Goal: Find specific page/section: Find specific page/section

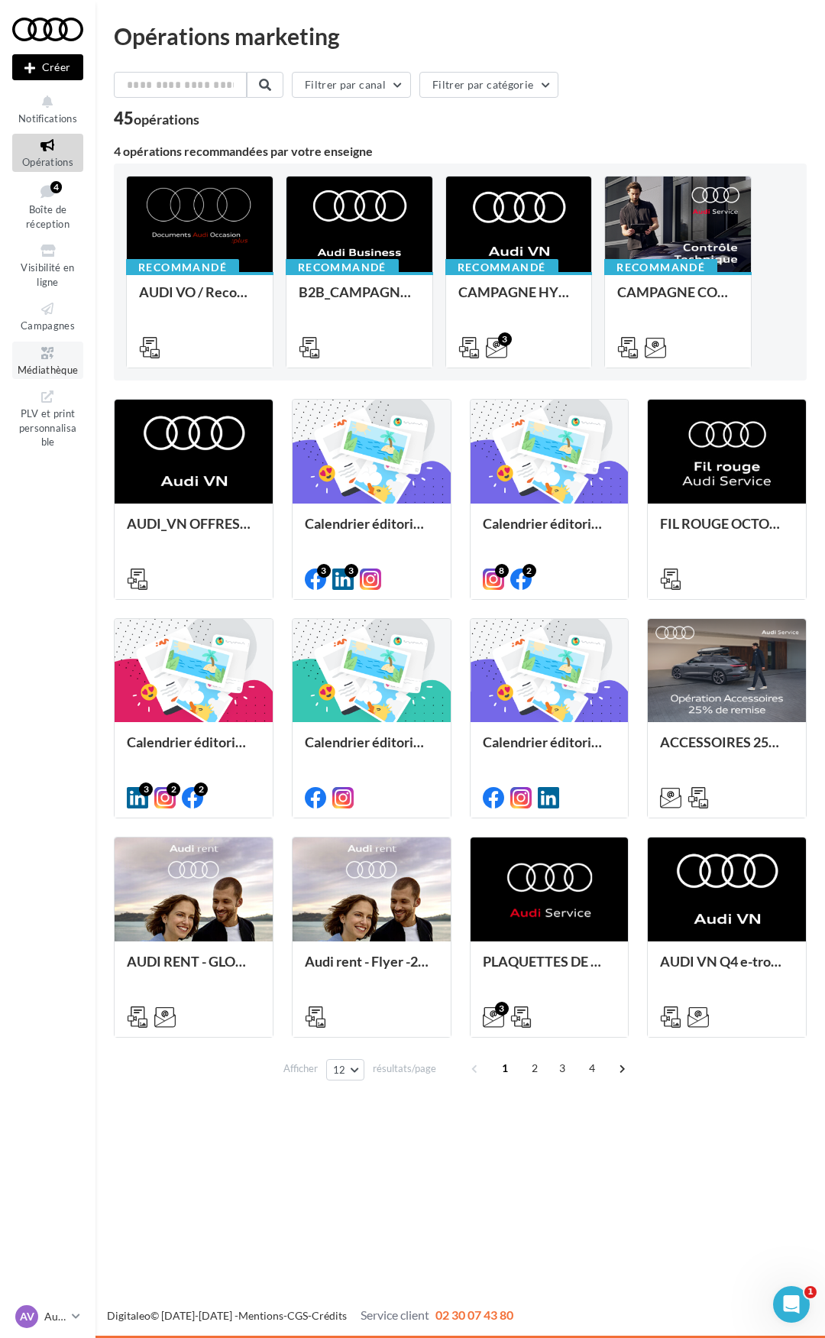
click at [47, 367] on span "Médiathèque" at bounding box center [48, 370] width 61 height 12
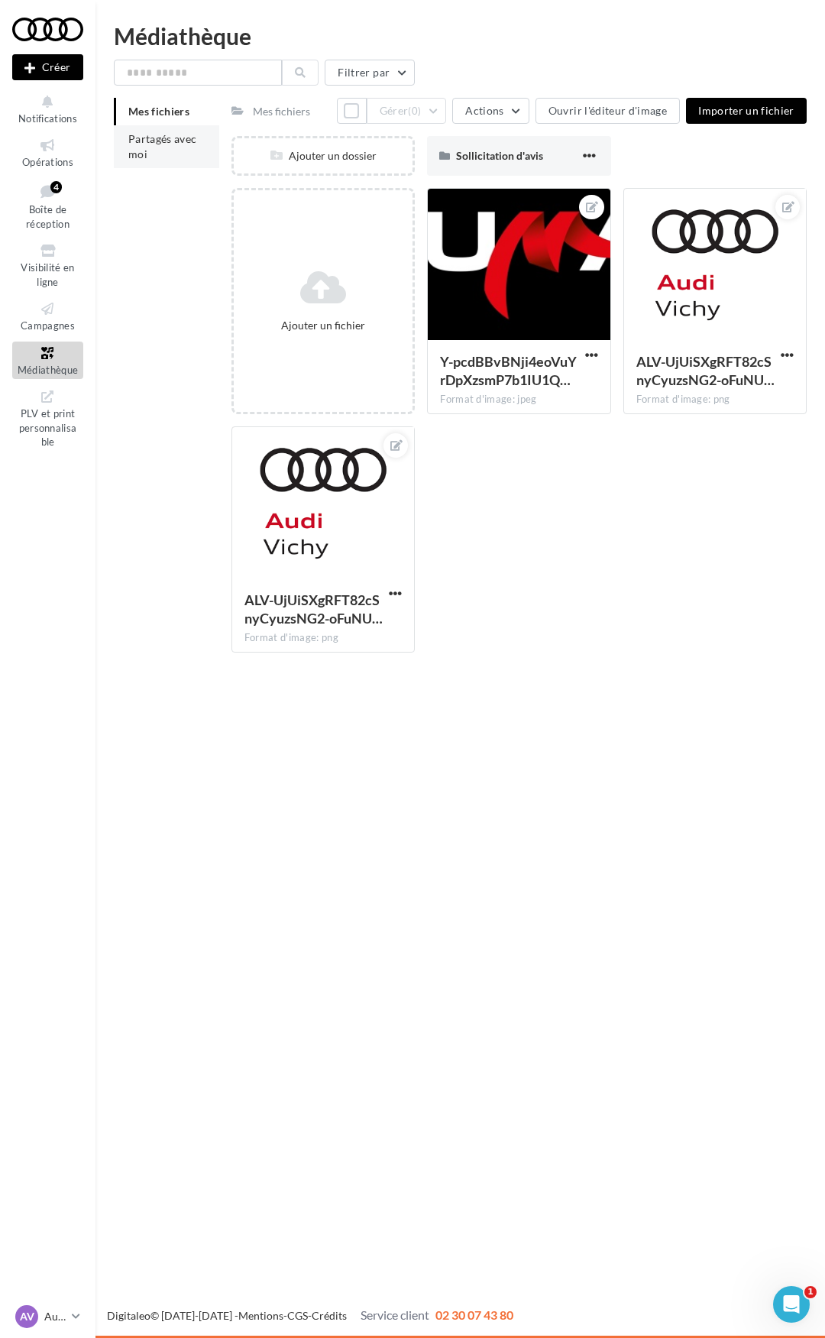
click at [157, 141] on span "Partagés avec moi" at bounding box center [162, 146] width 69 height 28
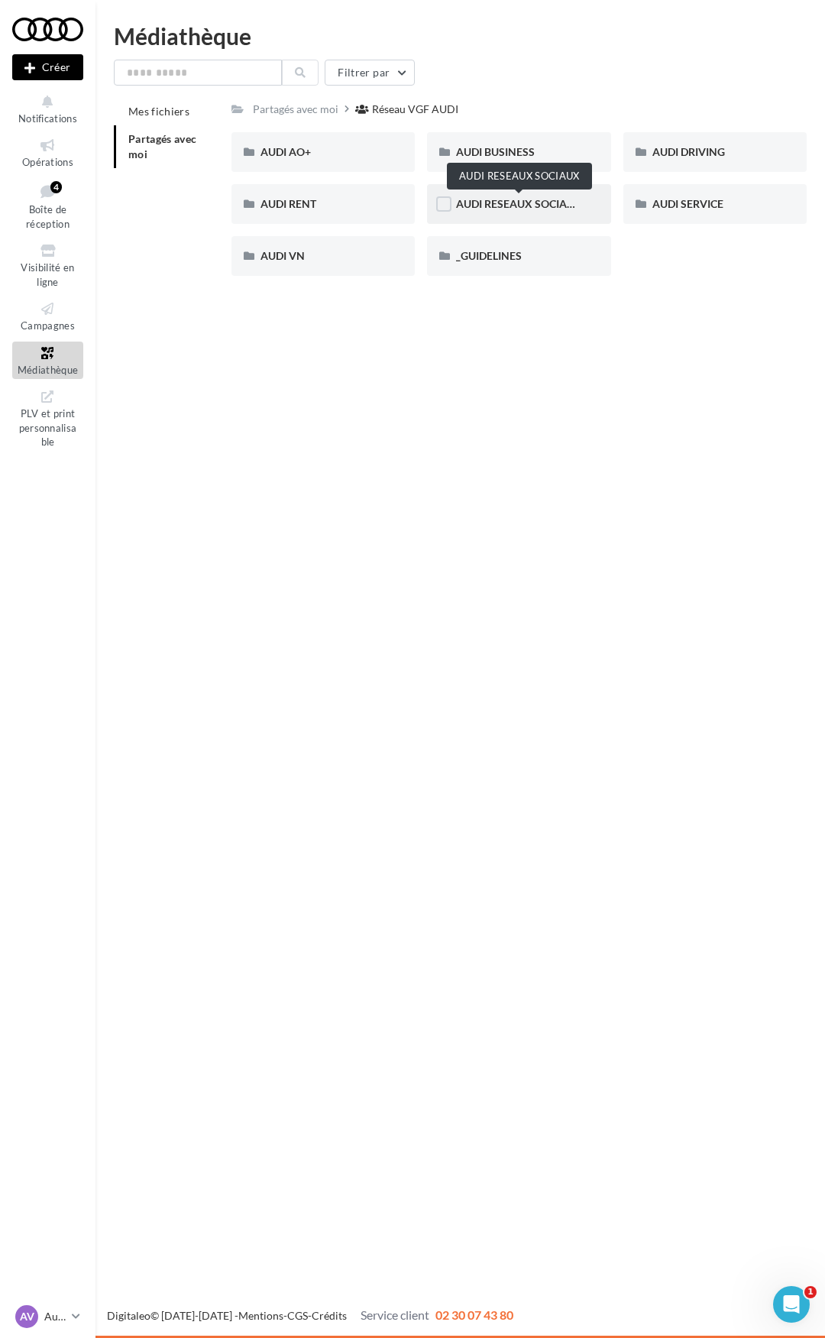
click at [509, 202] on span "AUDI RESEAUX SOCIAUX" at bounding box center [519, 203] width 126 height 13
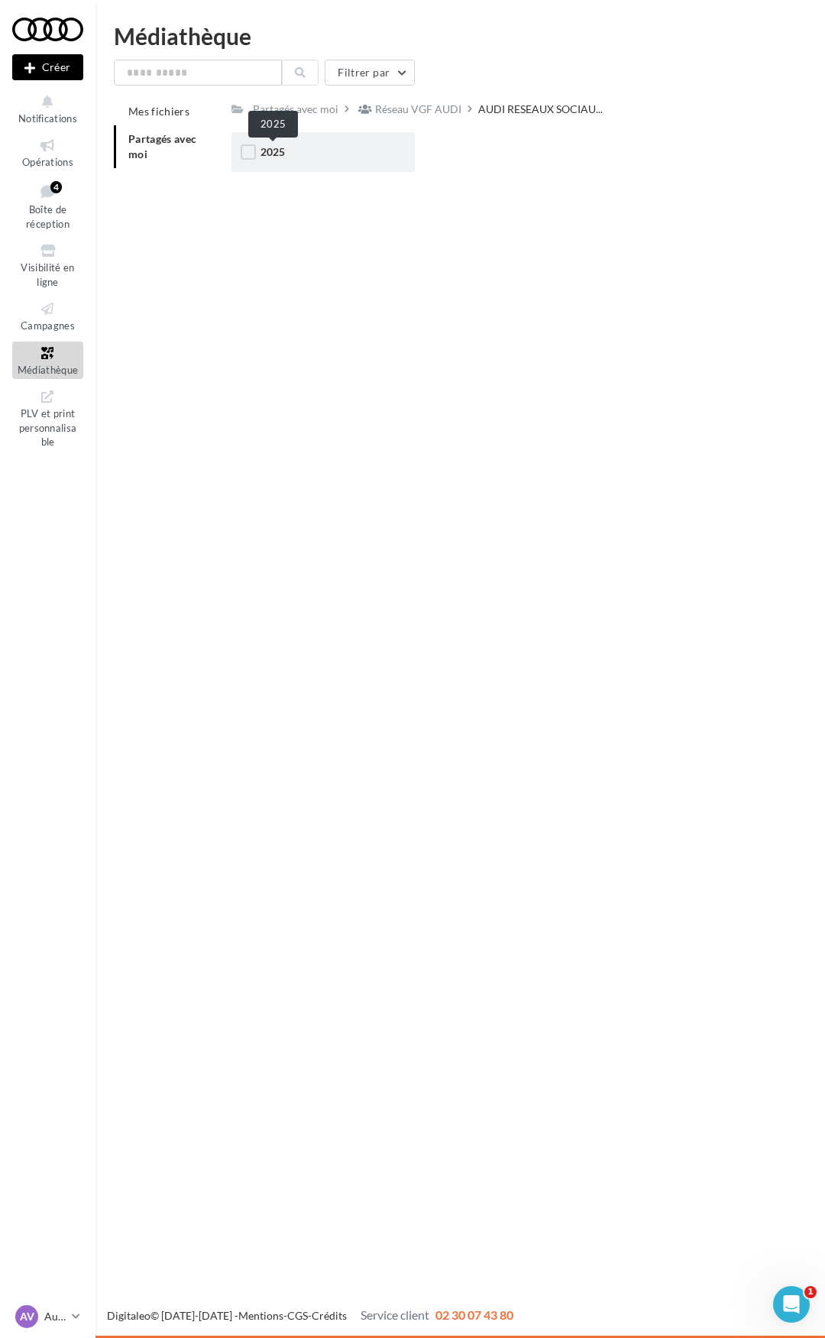
click at [285, 157] on span "2025" at bounding box center [273, 151] width 24 height 13
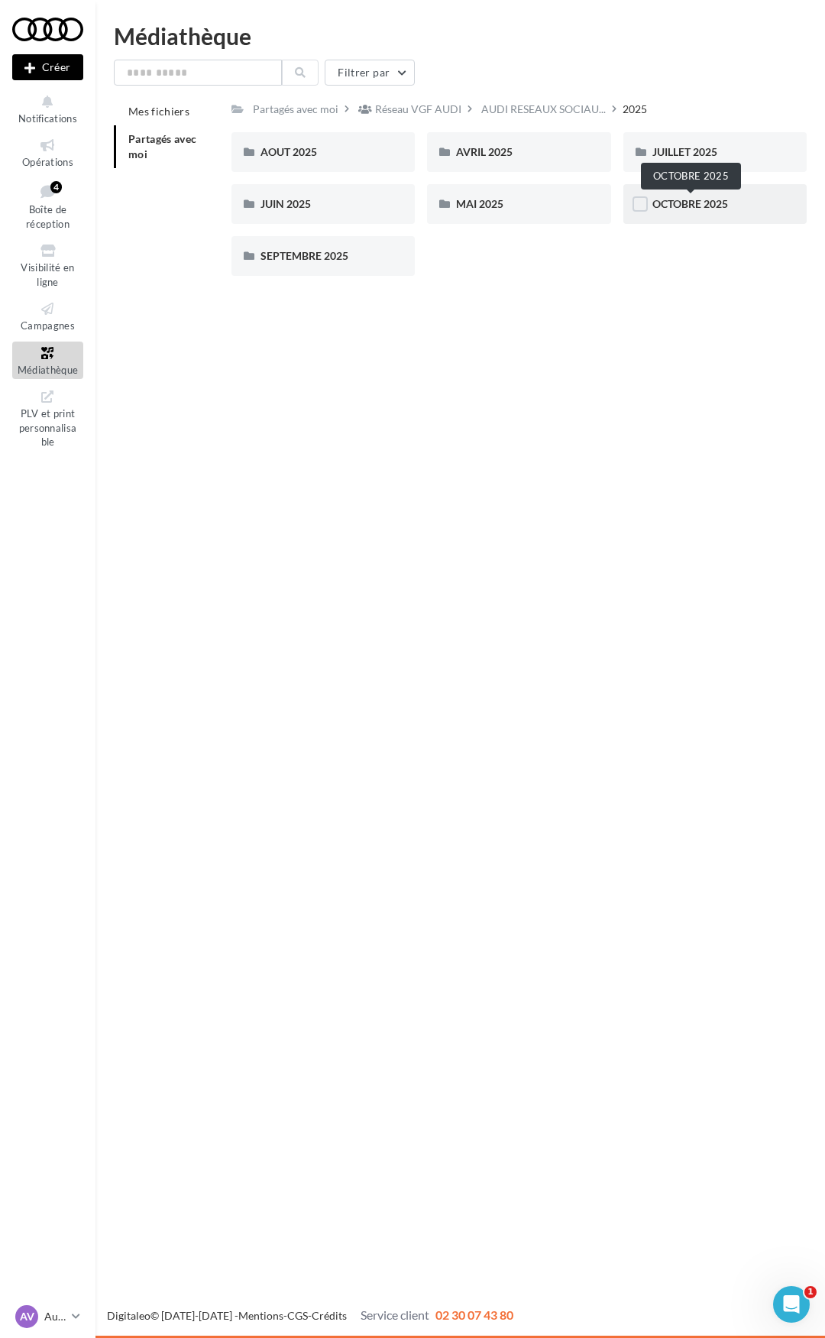
click at [676, 205] on span "OCTOBRE 2025" at bounding box center [691, 203] width 76 height 13
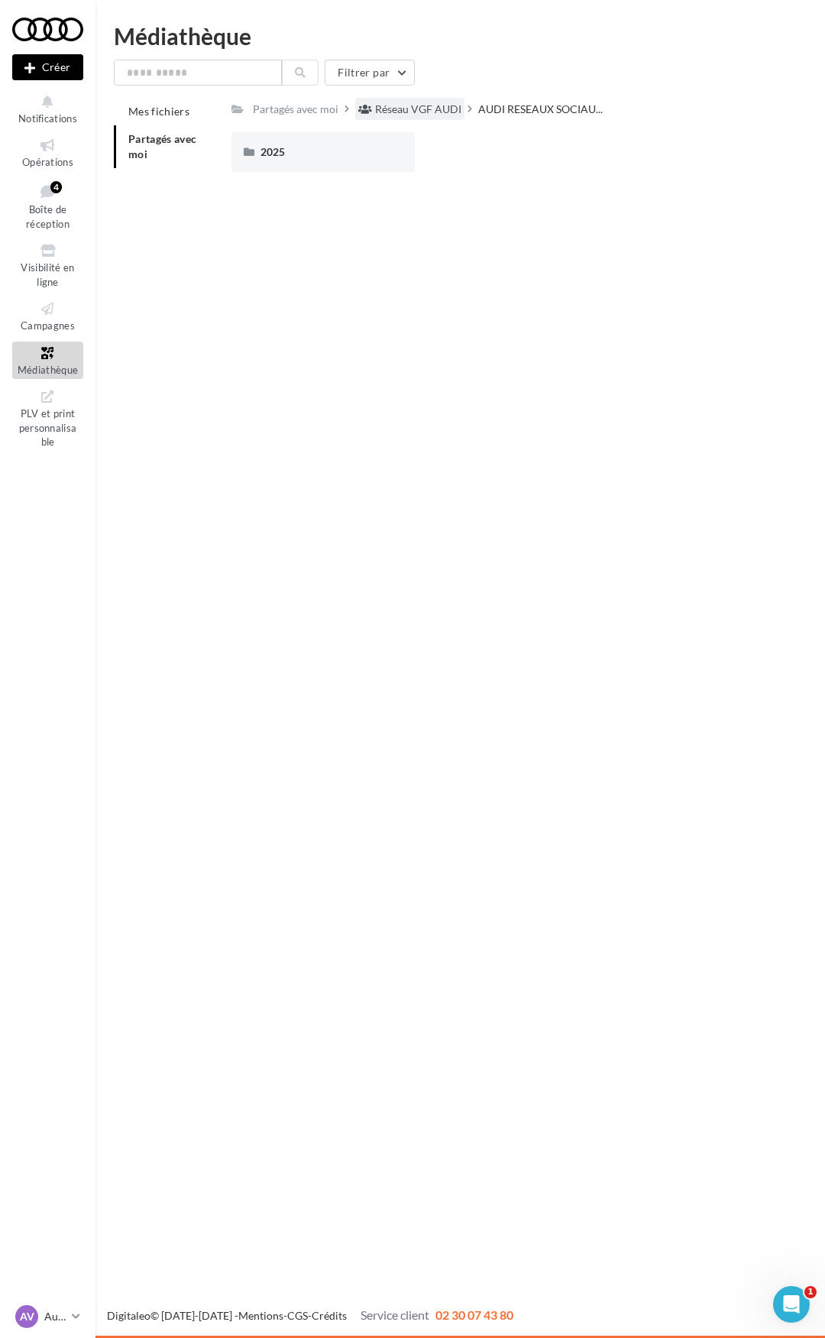
click at [416, 109] on div "Réseau VGF AUDI" at bounding box center [418, 109] width 86 height 15
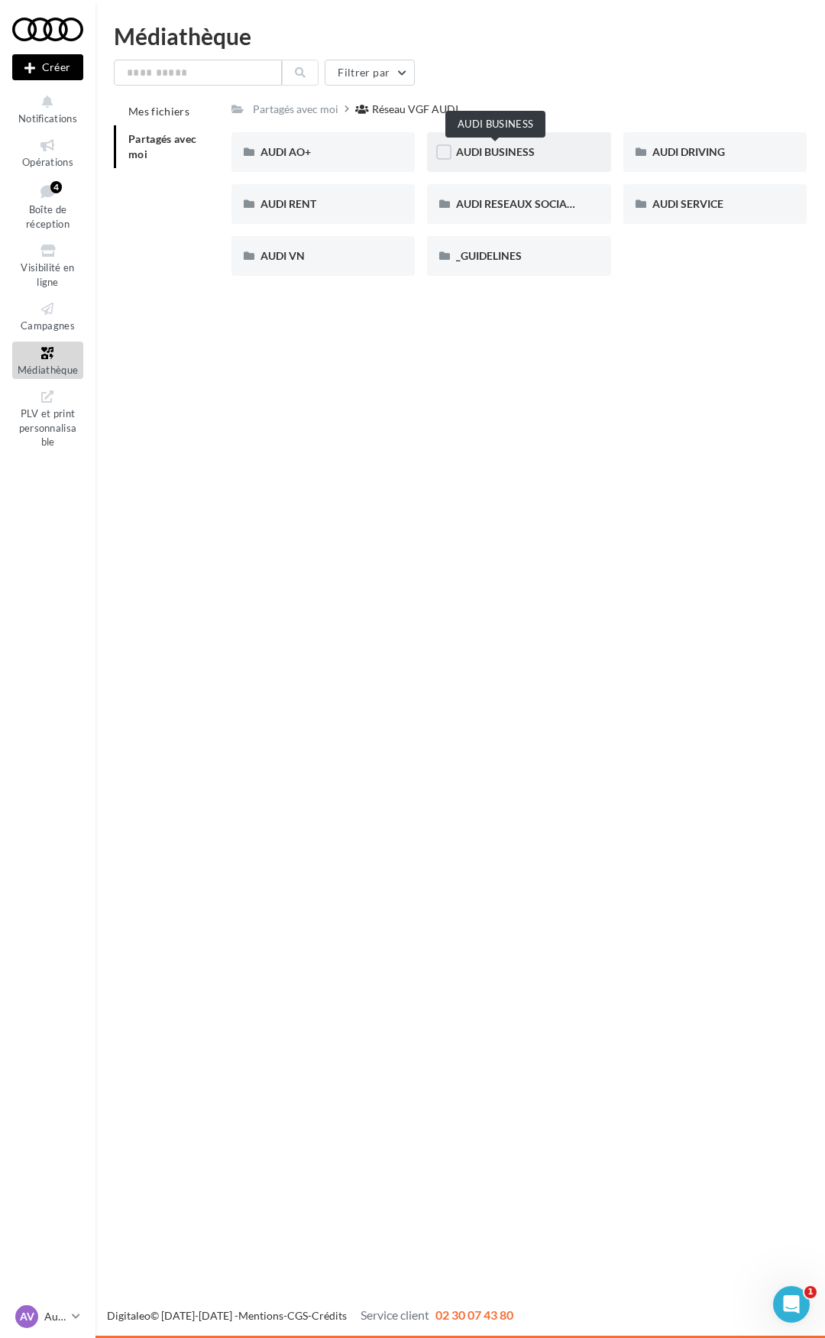
click at [490, 150] on span "AUDI BUSINESS" at bounding box center [495, 151] width 79 height 13
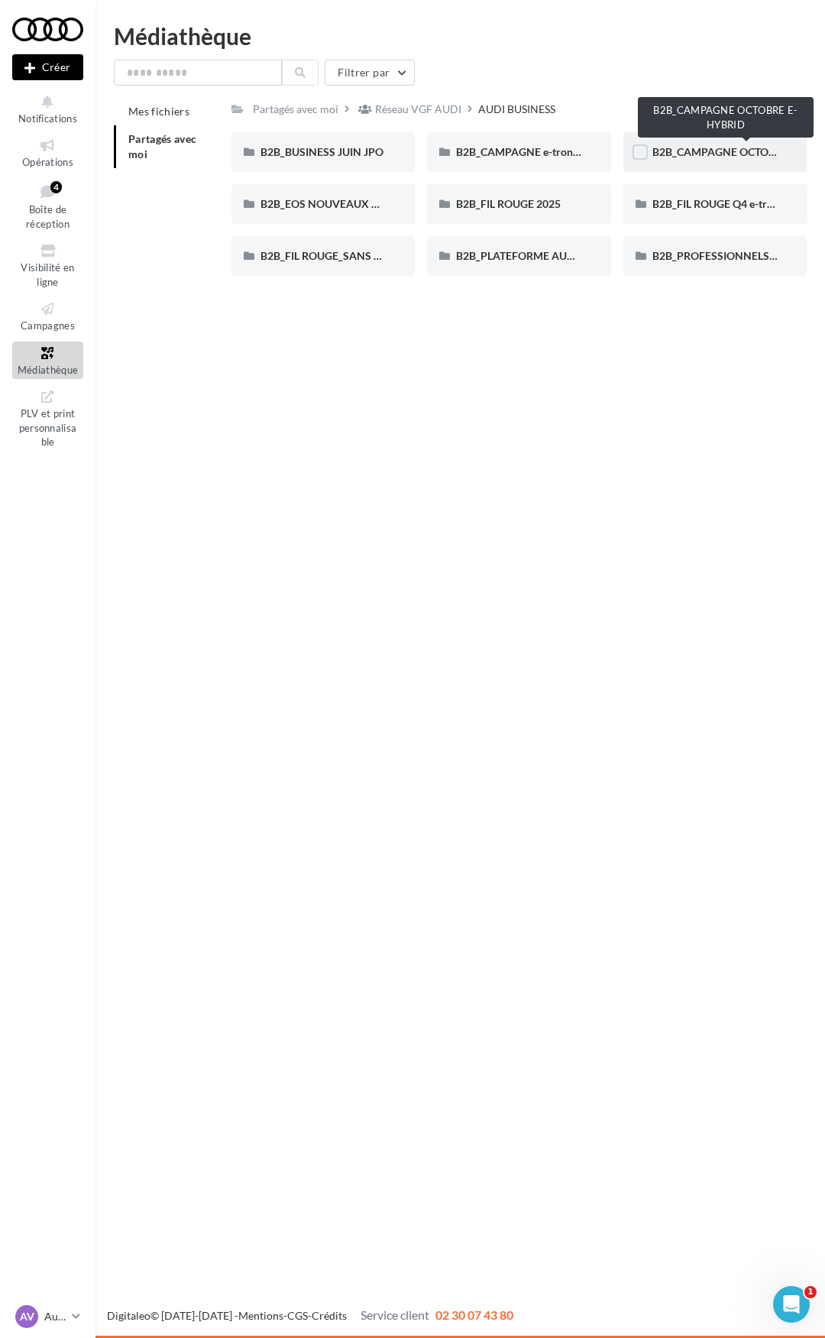
click at [685, 150] on span "B2B_CAMPAGNE OCTOBRE E-HYBRID" at bounding box center [747, 151] width 188 height 13
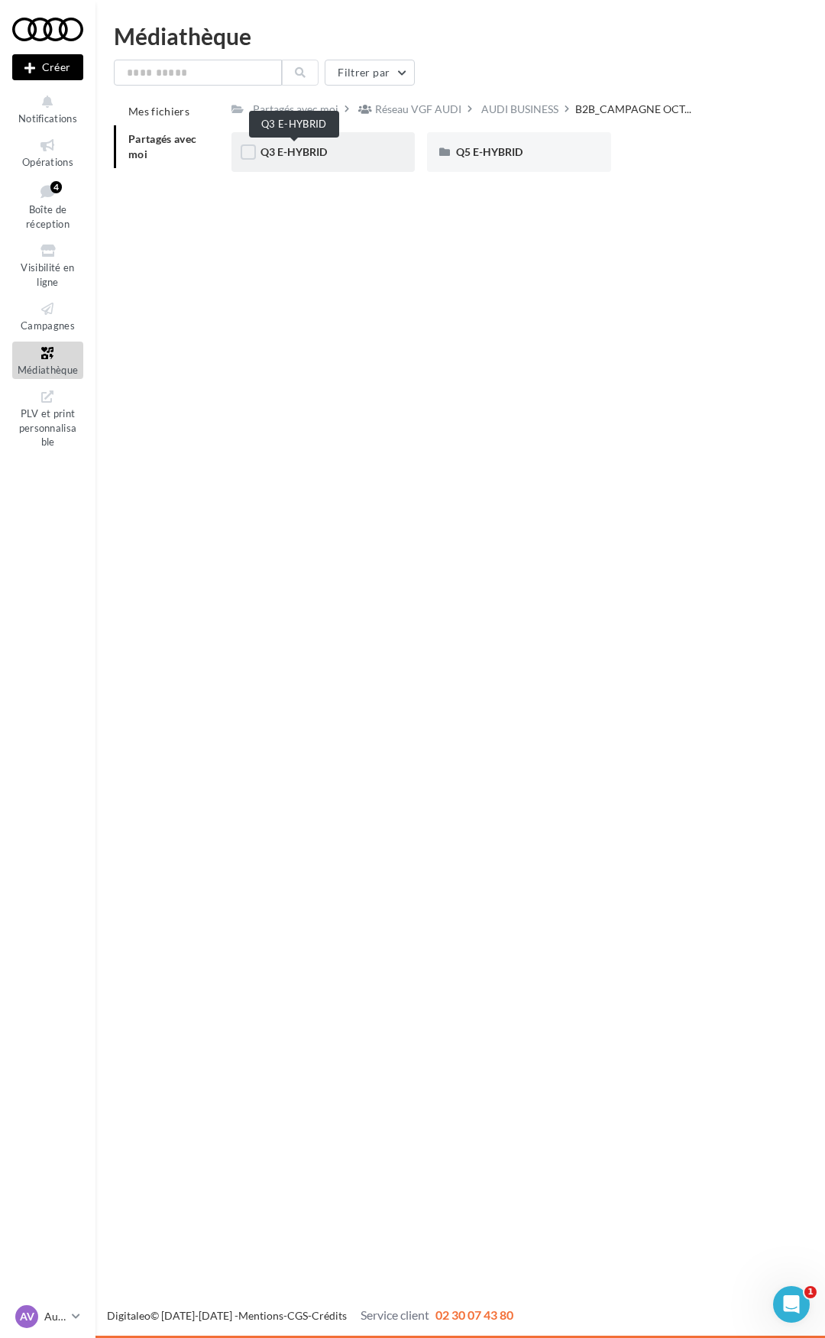
click at [303, 154] on span "Q3 E-HYBRID" at bounding box center [294, 151] width 66 height 13
click at [295, 151] on span "LINKEDIN" at bounding box center [286, 151] width 50 height 13
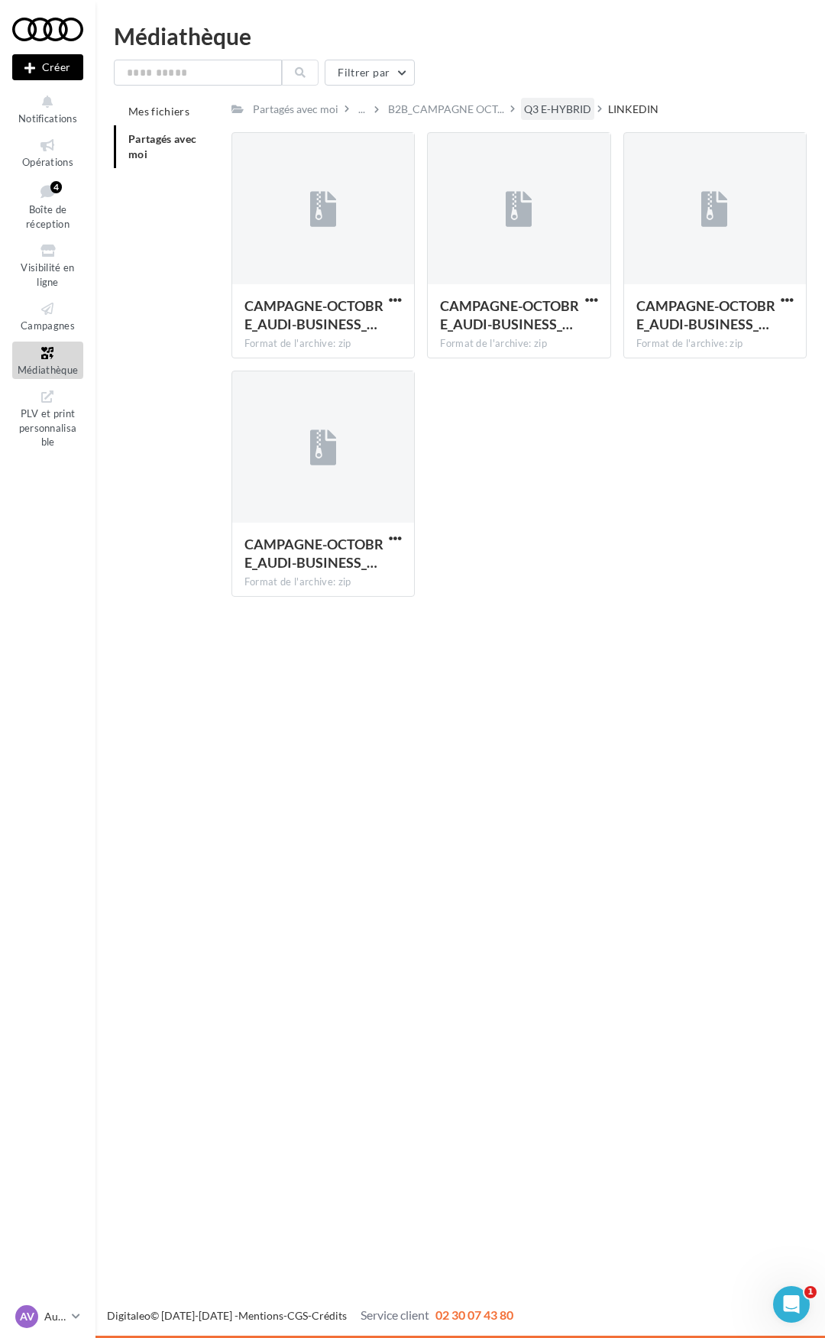
click at [568, 108] on div "Q3 E-HYBRID" at bounding box center [557, 109] width 67 height 15
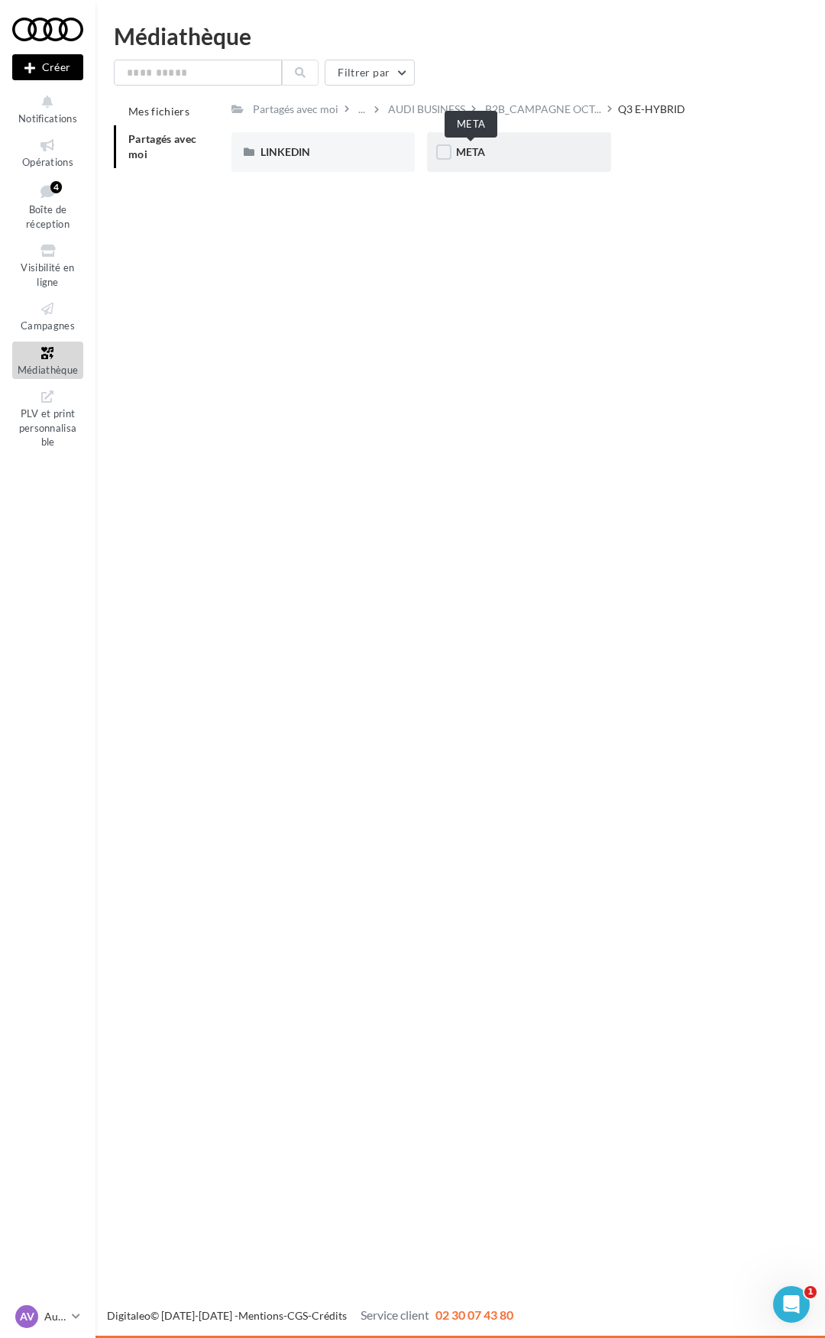
click at [477, 156] on span "META" at bounding box center [470, 151] width 29 height 13
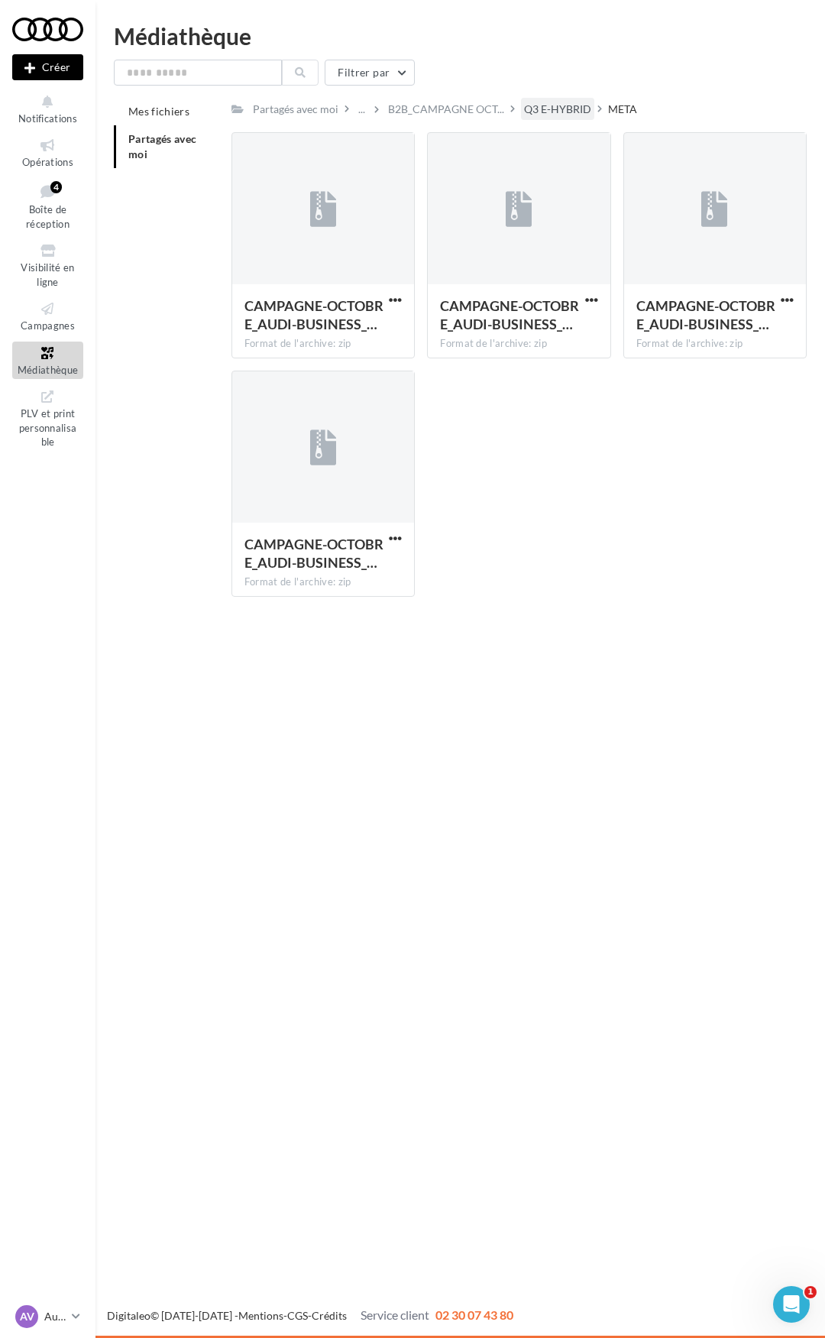
click at [546, 108] on div "Q3 E-HYBRID" at bounding box center [557, 109] width 67 height 15
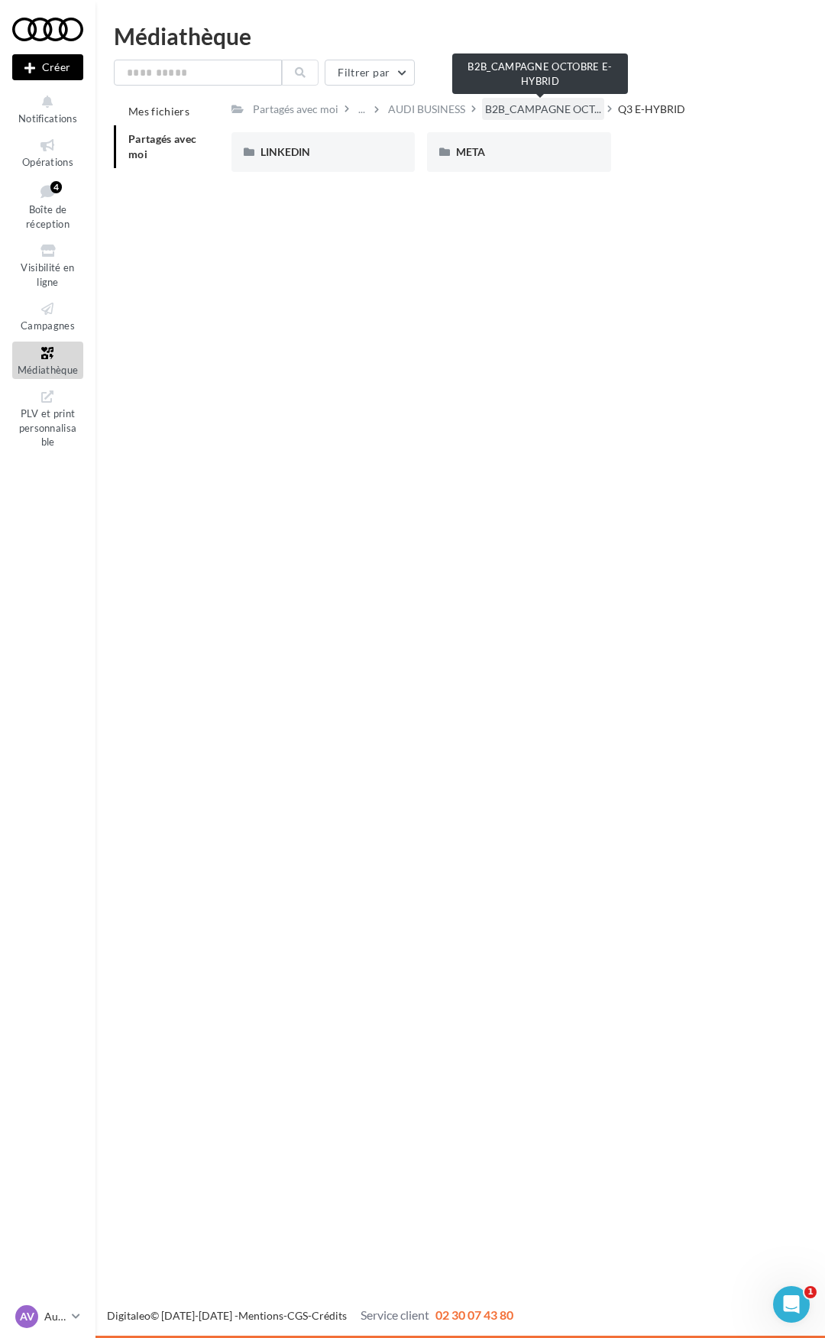
click at [527, 102] on span "B2B_CAMPAGNE OCT..." at bounding box center [543, 109] width 116 height 15
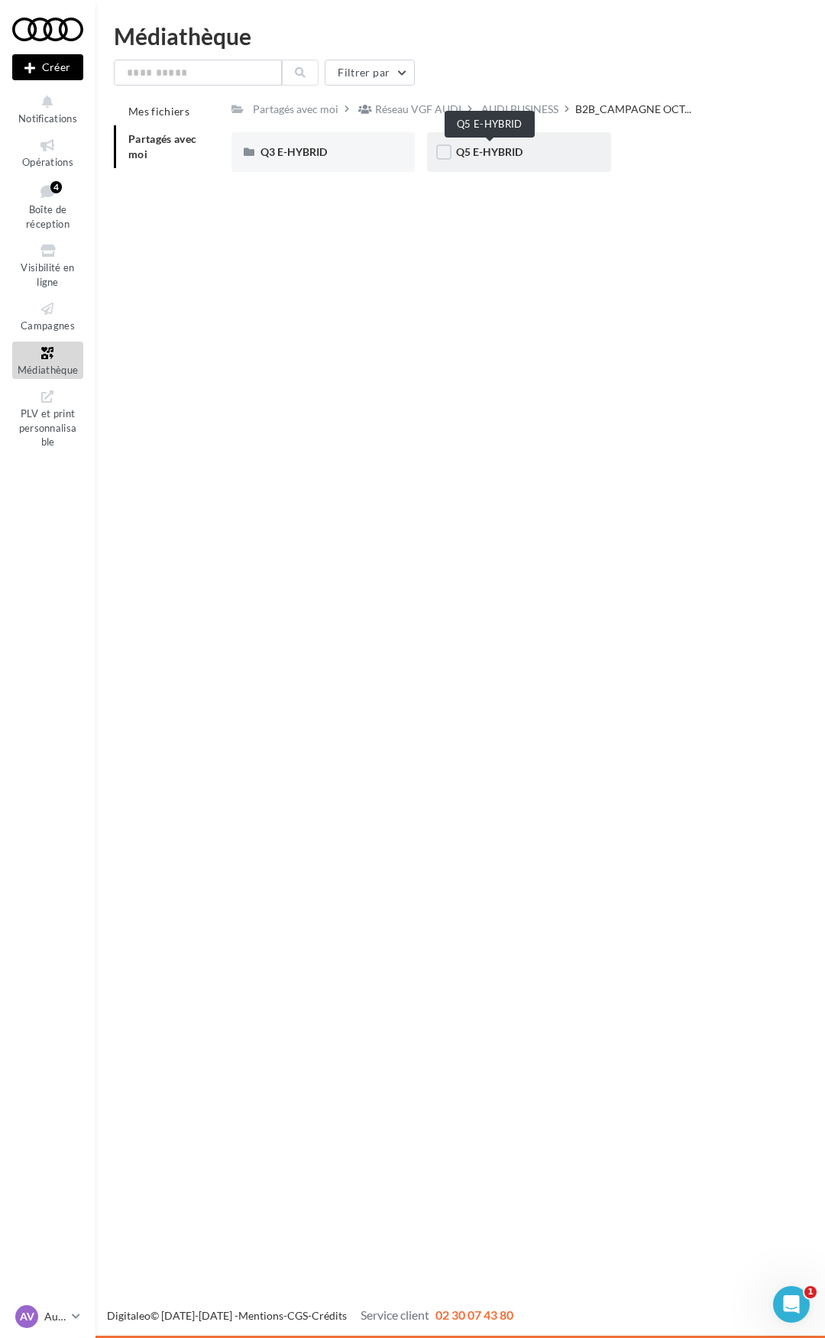
click at [483, 155] on span "Q5 E-HYBRID" at bounding box center [489, 151] width 66 height 13
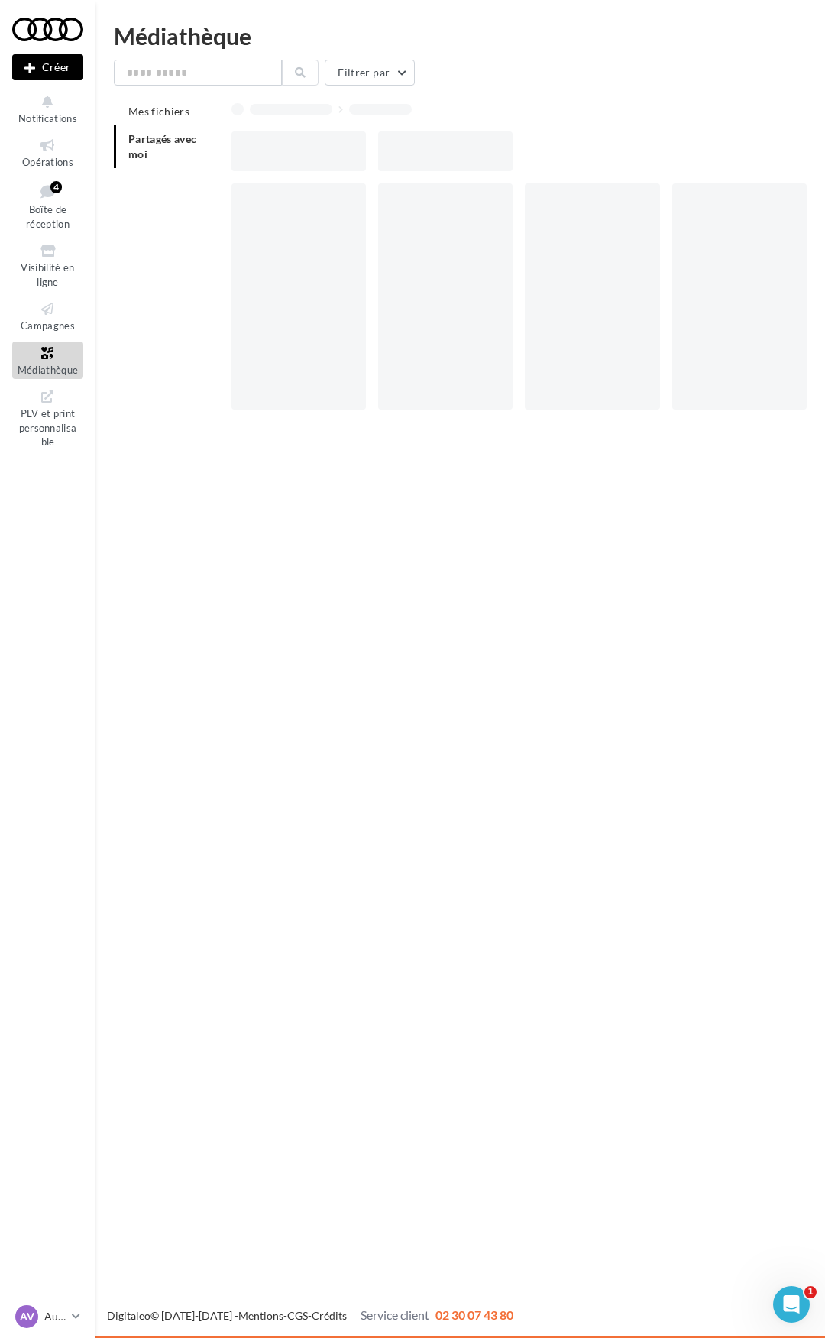
click at [483, 155] on div at bounding box center [445, 151] width 134 height 40
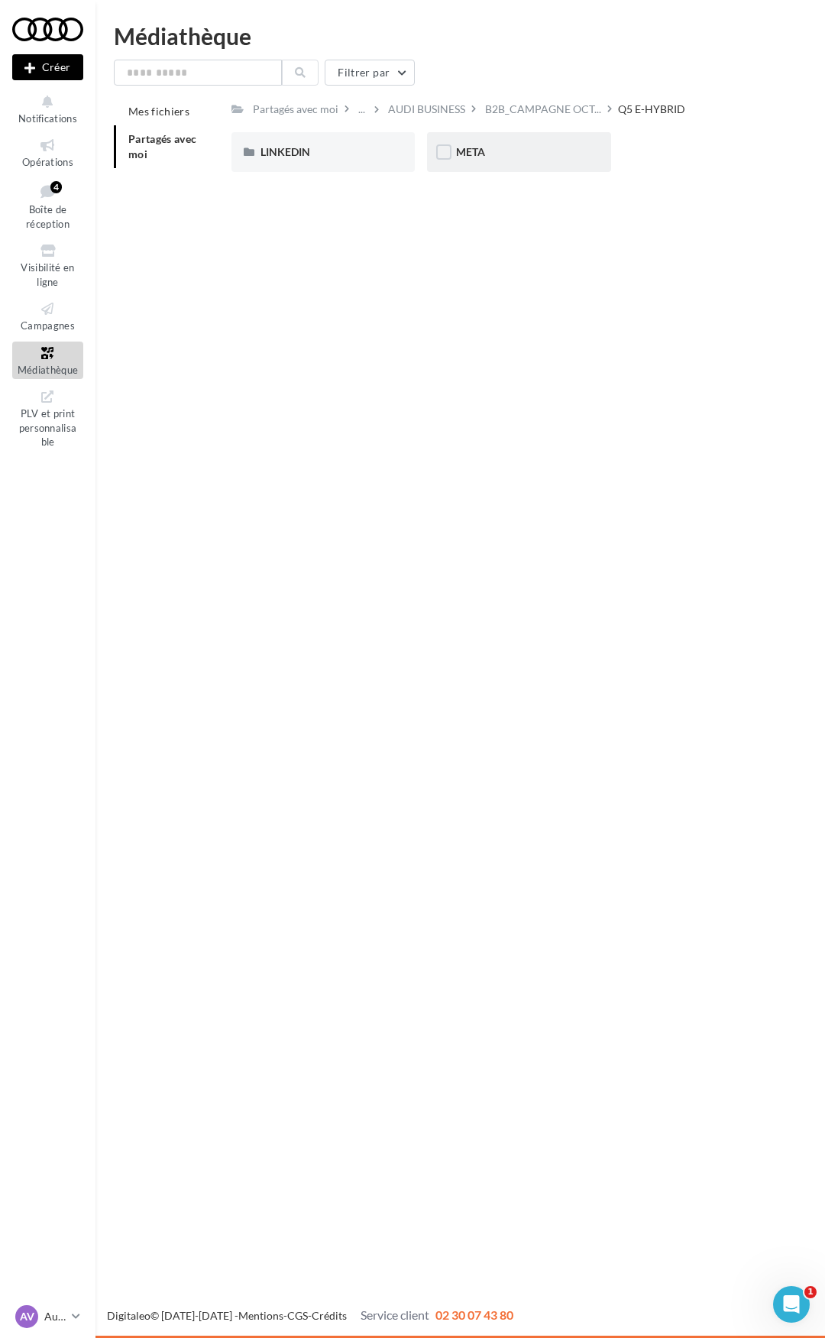
click at [468, 159] on div "META" at bounding box center [518, 151] width 125 height 15
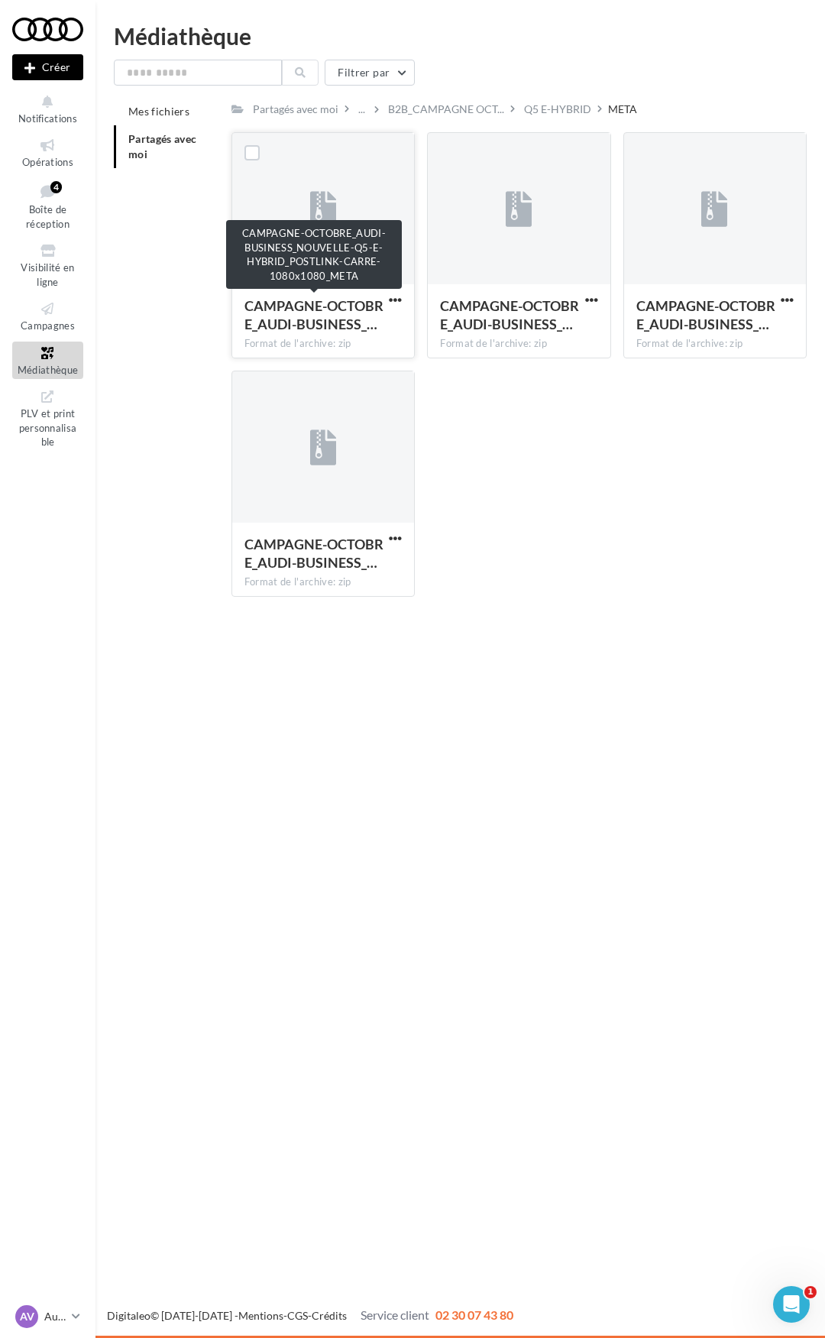
click at [336, 309] on span "CAMPAGNE-OCTOBRE_AUDI-BUSINESS_…" at bounding box center [314, 314] width 139 height 35
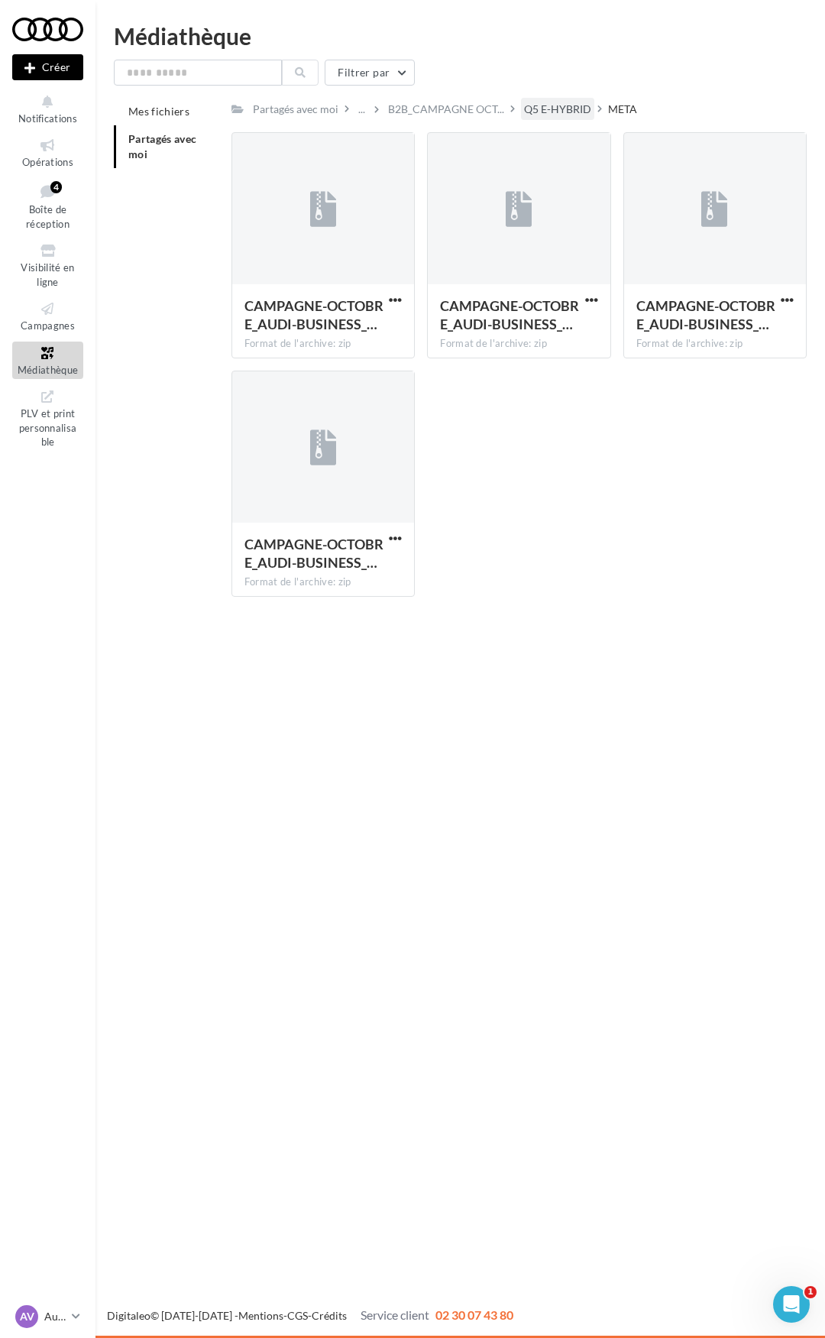
click at [556, 106] on div "Q5 E-HYBRID" at bounding box center [557, 109] width 67 height 15
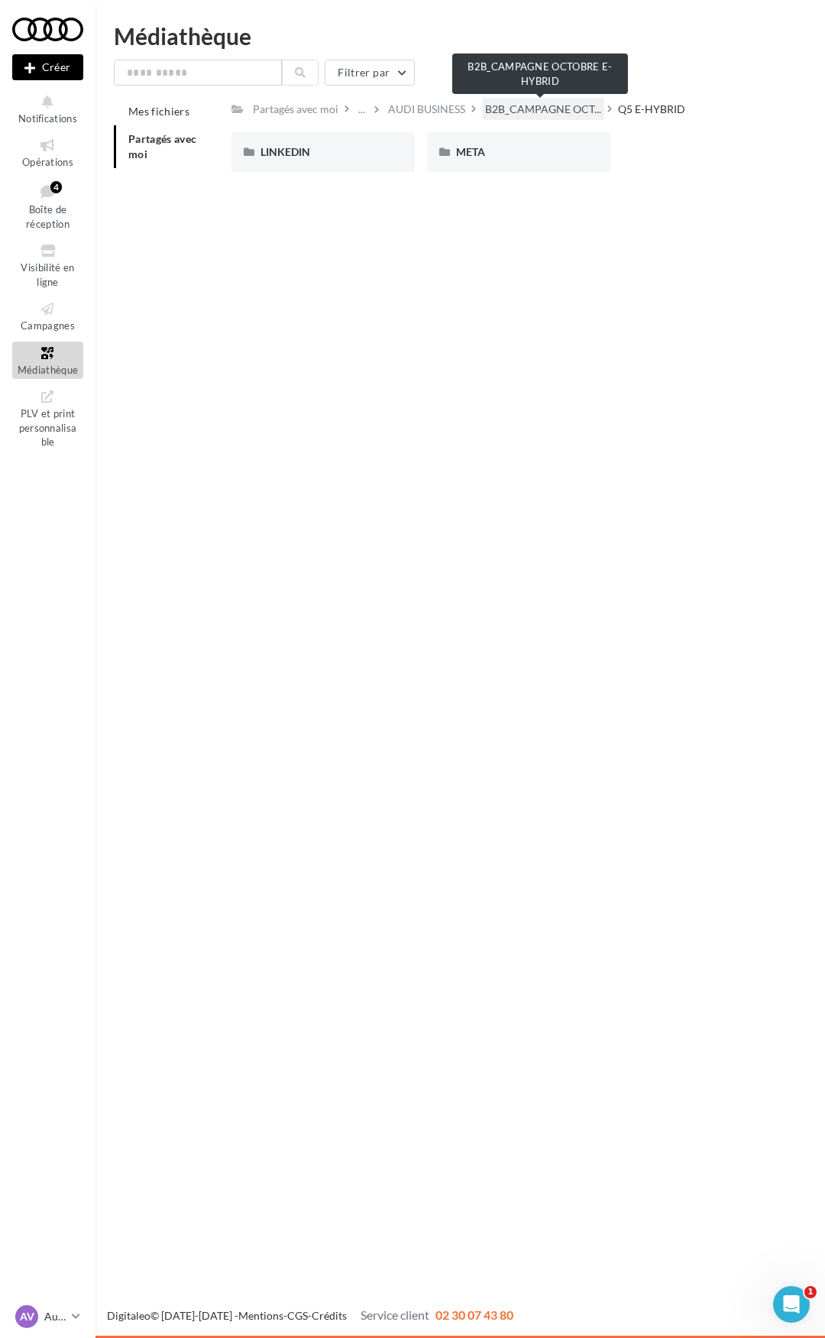
click at [558, 109] on span "B2B_CAMPAGNE OCT..." at bounding box center [543, 109] width 116 height 15
click at [523, 113] on div "AUDI BUSINESS" at bounding box center [519, 109] width 77 height 15
